Goal: Use online tool/utility: Utilize a website feature to perform a specific function

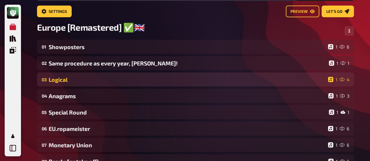
scroll to position [34, 0]
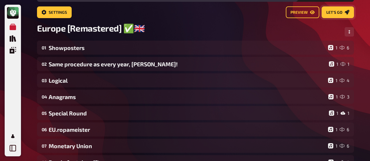
click at [351, 11] on link "Let's go" at bounding box center [338, 12] width 32 height 12
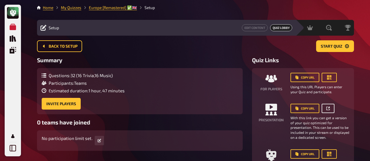
click at [327, 105] on link at bounding box center [328, 108] width 13 height 9
drag, startPoint x: 187, startPoint y: 70, endPoint x: 174, endPoint y: 96, distance: 28.9
click at [174, 95] on div "Questions : 32 ( 16 Trivia , 16 Music ) Participants : Teams Estimated duration…" at bounding box center [140, 91] width 206 height 46
click at [223, 43] on div "Back to setup Start Quiz" at bounding box center [195, 46] width 317 height 12
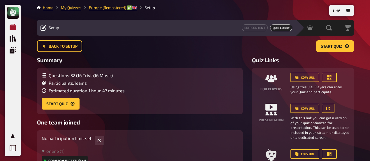
click at [9, 25] on link "My Quizzes" at bounding box center [13, 27] width 12 height 12
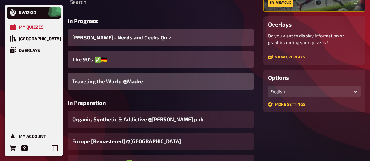
scroll to position [87, 0]
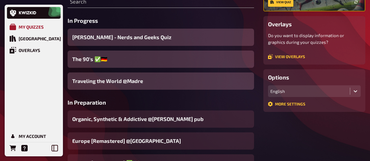
click at [22, 26] on div "My Quizzes" at bounding box center [31, 26] width 25 height 5
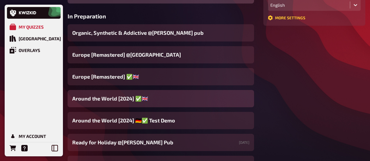
scroll to position [175, 0]
